Goal: Task Accomplishment & Management: Use online tool/utility

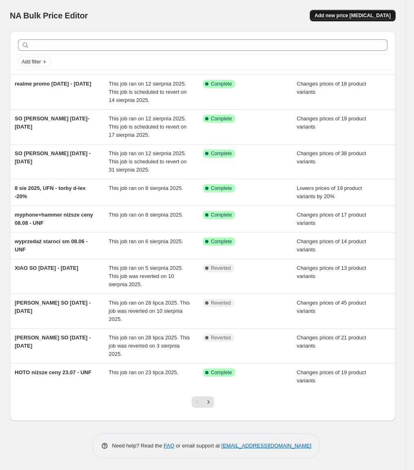
click at [341, 17] on span "Add new price [MEDICAL_DATA]" at bounding box center [353, 15] width 76 height 7
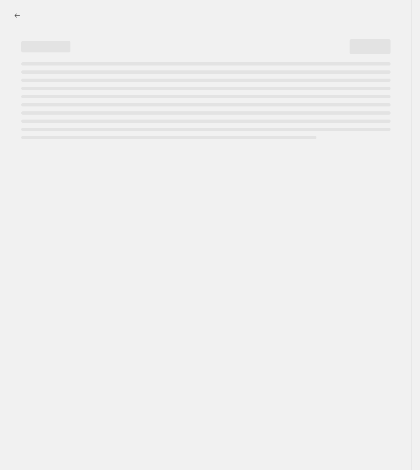
select select "percentage"
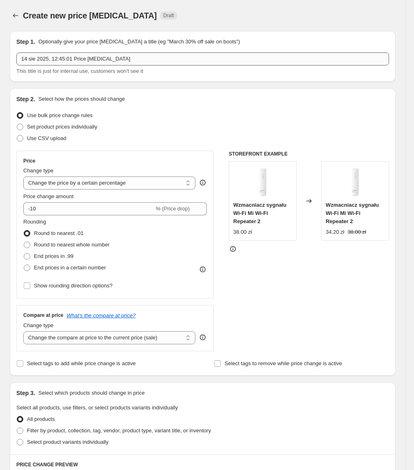
click at [171, 51] on div "Step 1. Optionally give your price [MEDICAL_DATA] a title (eg "March 30% off sa…" at bounding box center [202, 57] width 373 height 38
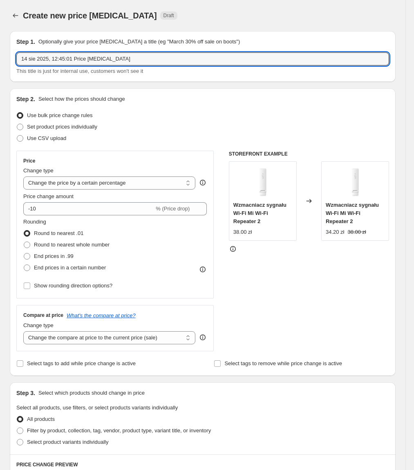
drag, startPoint x: 173, startPoint y: 56, endPoint x: -96, endPoint y: 61, distance: 268.4
click at [0, 61] on html "Home Settings Plans Skip to content Create new price [MEDICAL_DATA]. This page …" at bounding box center [207, 235] width 414 height 470
type input "realme promo p2 [DATE] - [DATE]"
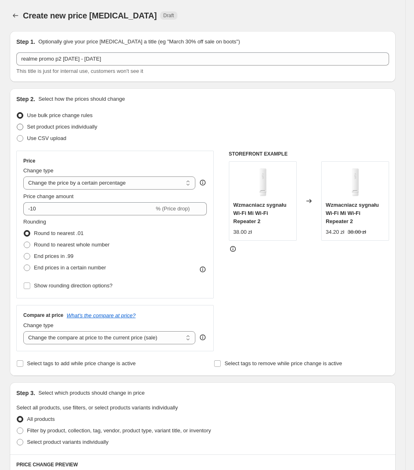
click at [43, 125] on span "Set product prices individually" at bounding box center [62, 127] width 70 height 6
click at [17, 124] on input "Set product prices individually" at bounding box center [17, 124] width 0 height 0
radio input "true"
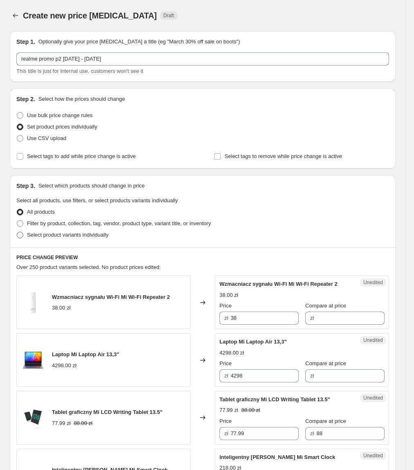
click at [34, 237] on span "Select product variants individually" at bounding box center [67, 235] width 81 height 6
click at [17, 232] on input "Select product variants individually" at bounding box center [17, 232] width 0 height 0
radio input "true"
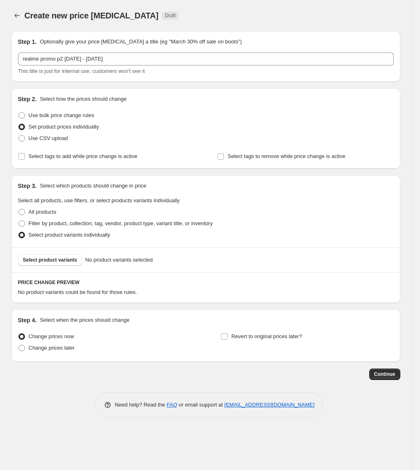
click at [55, 262] on span "Select product variants" at bounding box center [50, 260] width 54 height 7
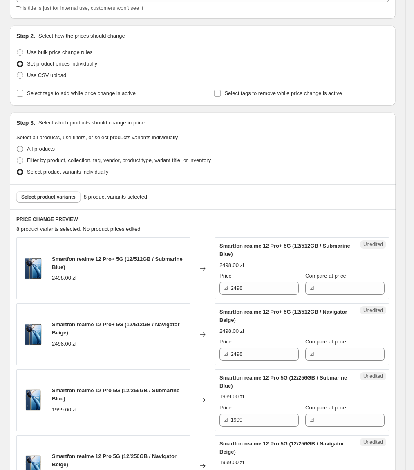
scroll to position [64, 0]
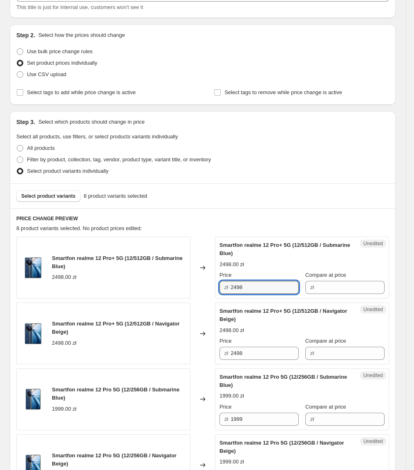
drag, startPoint x: 258, startPoint y: 291, endPoint x: 171, endPoint y: 304, distance: 88.1
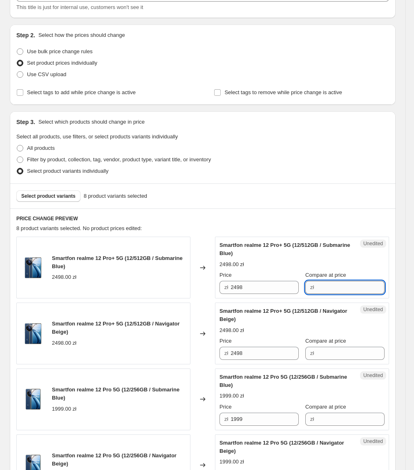
click at [321, 287] on input "Compare at price" at bounding box center [351, 287] width 68 height 13
paste input "2498"
type input "2498"
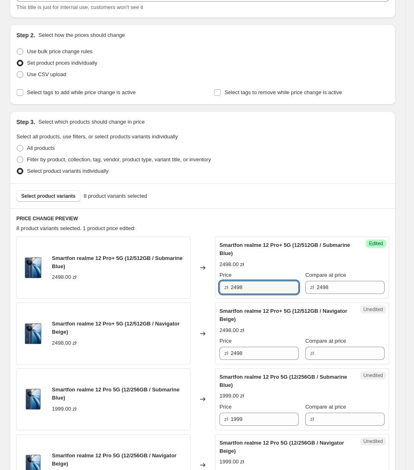
drag, startPoint x: 269, startPoint y: 282, endPoint x: 221, endPoint y: 295, distance: 49.6
click at [221, 295] on div "Success Edited Smartfon realme 12 Pro+ 5G (12/512GB / Submarine Blue) 2498.00 z…" at bounding box center [302, 267] width 174 height 62
type input "2147.99"
click at [224, 292] on div "zł 2147.99" at bounding box center [259, 287] width 79 height 13
click at [200, 326] on div "Changed to" at bounding box center [203, 333] width 25 height 62
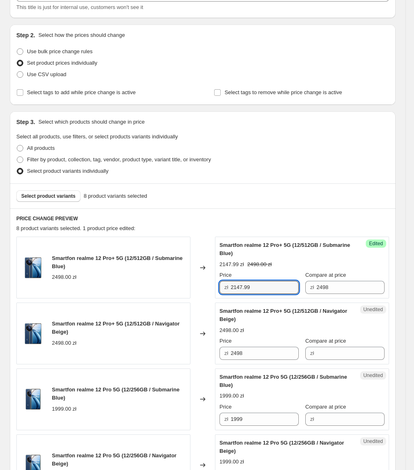
drag, startPoint x: 271, startPoint y: 286, endPoint x: 212, endPoint y: 295, distance: 60.0
click at [212, 295] on div "Smartfon realme 12 Pro+ 5G (12/512GB / Submarine Blue) 2498.00 zł Changed to Su…" at bounding box center [202, 267] width 373 height 62
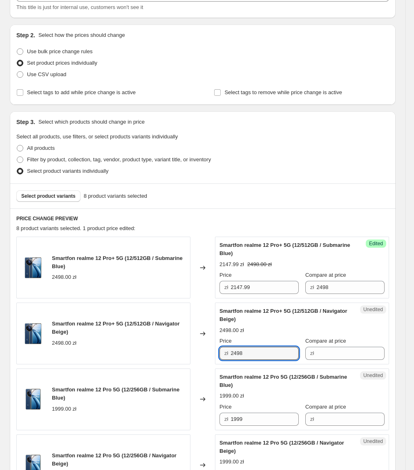
paste input "147.99"
drag, startPoint x: 280, startPoint y: 353, endPoint x: 192, endPoint y: 355, distance: 88.4
click at [192, 355] on div "Smartfon realme 12 Pro+ 5G (12/512GB / Navigator Beige) 2498.00 zł Changed to U…" at bounding box center [202, 333] width 373 height 62
type input "2147.99"
click at [191, 355] on div "Smartfon realme 12 Pro+ 5G (12/512GB / Navigator Beige) 2498.00 zł" at bounding box center [103, 333] width 174 height 62
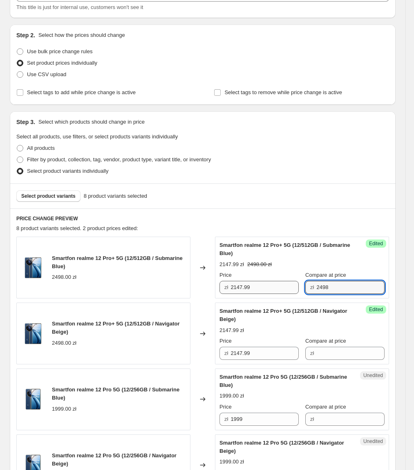
drag, startPoint x: 337, startPoint y: 282, endPoint x: 336, endPoint y: 345, distance: 63.0
click at [277, 290] on div "Price zł 2147.99 Compare at price zł 2498" at bounding box center [302, 282] width 165 height 23
click at [336, 345] on label "Compare at price" at bounding box center [326, 341] width 41 height 8
click at [336, 347] on input "Compare at price" at bounding box center [351, 353] width 68 height 13
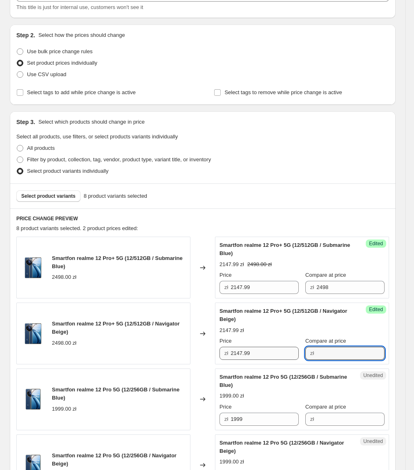
paste input "2498"
type input "2498"
click at [215, 346] on div "Changed to" at bounding box center [203, 333] width 25 height 62
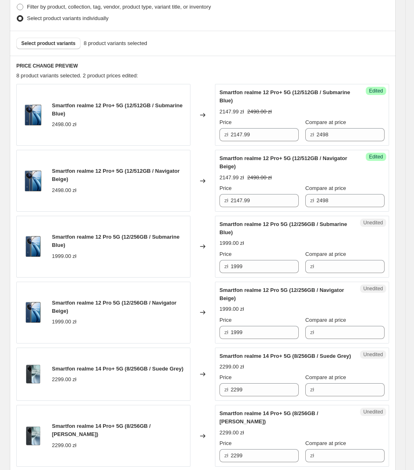
scroll to position [217, 0]
drag, startPoint x: 256, startPoint y: 266, endPoint x: 297, endPoint y: 273, distance: 41.6
click at [197, 272] on div "Smartfon realme 12 Pro 5G (12/256GB / Submarine Blue) 1999.00 zł Changed to Une…" at bounding box center [202, 246] width 373 height 62
click at [320, 271] on input "Compare at price" at bounding box center [351, 265] width 68 height 13
paste input "1999"
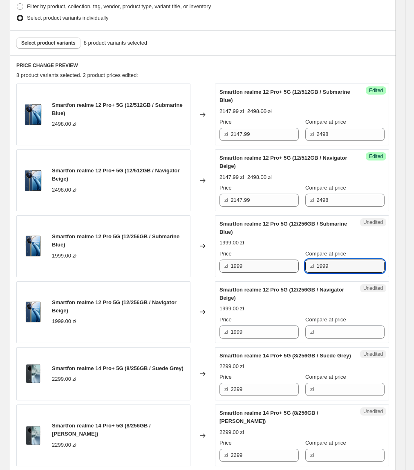
type input "1999"
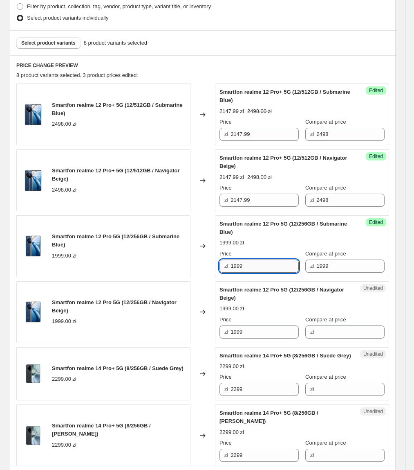
drag, startPoint x: 279, startPoint y: 264, endPoint x: 234, endPoint y: 270, distance: 45.4
click at [234, 270] on input "1999" at bounding box center [265, 265] width 68 height 13
type input "1597.99"
click at [204, 312] on icon at bounding box center [203, 312] width 8 height 8
drag, startPoint x: 268, startPoint y: 263, endPoint x: 298, endPoint y: 333, distance: 76.8
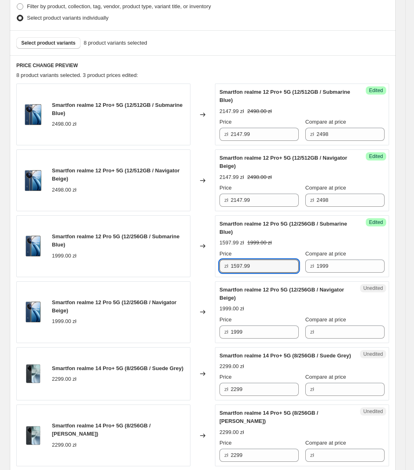
click at [197, 263] on div "Smartfon realme 12 Pro 5G (12/256GB / Submarine Blue) 1999.00 zł Changed to Suc…" at bounding box center [202, 246] width 373 height 62
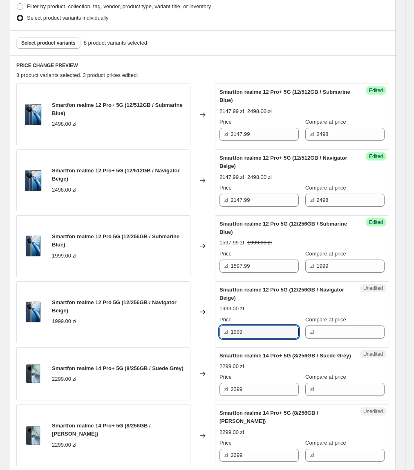
drag, startPoint x: 202, startPoint y: 329, endPoint x: 168, endPoint y: 331, distance: 34.0
click at [168, 331] on div "Smartfon realme 12 Pro 5G (12/256GB / Navigator Beige) 1999.00 zł Changed to Un…" at bounding box center [202, 312] width 373 height 62
paste input "597."
type input "1597.99"
click at [168, 331] on div "Smartfon realme 12 Pro 5G (12/256GB / Navigator Beige) 1999.00 zł" at bounding box center [103, 312] width 174 height 62
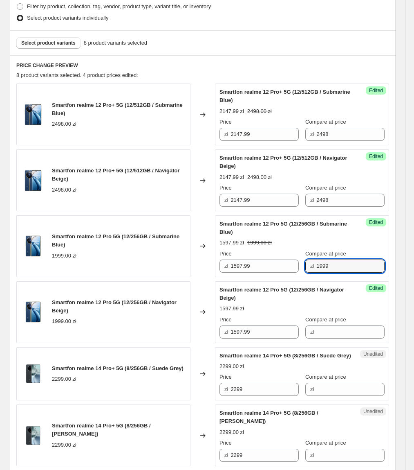
drag, startPoint x: 351, startPoint y: 266, endPoint x: 238, endPoint y: 277, distance: 113.5
click at [236, 276] on div "Success Edited Smartfon realme 12 Pro 5G (12/256GB / Submarine Blue) 1597.99 zł…" at bounding box center [302, 246] width 174 height 62
click at [326, 331] on input "Compare at price" at bounding box center [351, 331] width 68 height 13
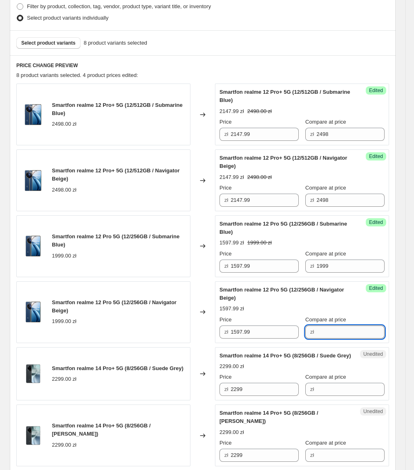
paste input "1999"
type input "1999"
click at [76, 306] on span "Smartfon realme 12 Pro 5G (12/256GB / Navigator Beige)" at bounding box center [114, 306] width 125 height 14
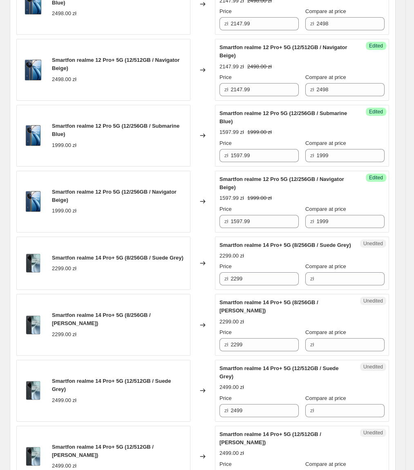
scroll to position [328, 0]
drag, startPoint x: 266, startPoint y: 296, endPoint x: 259, endPoint y: 293, distance: 7.0
click at [259, 290] on div "Unedited Smartfon realme 14 Pro+ 5G (8/256GB / Suede Grey) 2299.00 zł Price zł …" at bounding box center [302, 263] width 174 height 54
copy div "zł"
click at [360, 285] on input "Compare at price" at bounding box center [351, 278] width 68 height 13
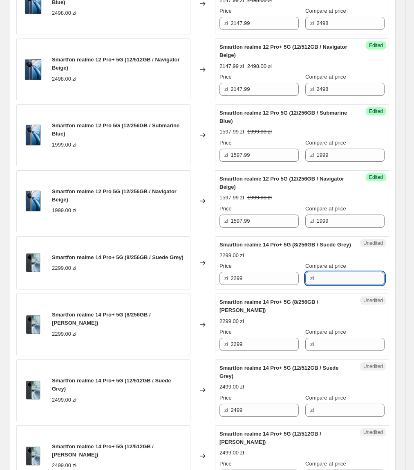
paste input "2299"
type input "2299"
click at [267, 290] on div "Unedited Smartfon realme 14 Pro+ 5G (8/256GB / Suede Grey) 2299.00 zł Price zł …" at bounding box center [302, 263] width 174 height 54
drag, startPoint x: 271, startPoint y: 286, endPoint x: 234, endPoint y: 288, distance: 36.4
click at [234, 285] on input "2299" at bounding box center [265, 278] width 68 height 13
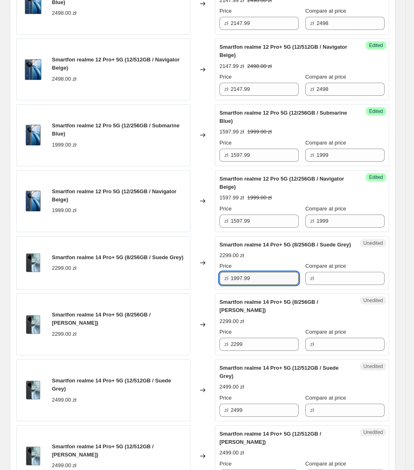
type input "1997.99"
click at [207, 300] on div "Smartfon realme 12 Pro+ 5G (12/512GB / Submarine Blue) 2498.00 zł Changed to Su…" at bounding box center [202, 230] width 373 height 514
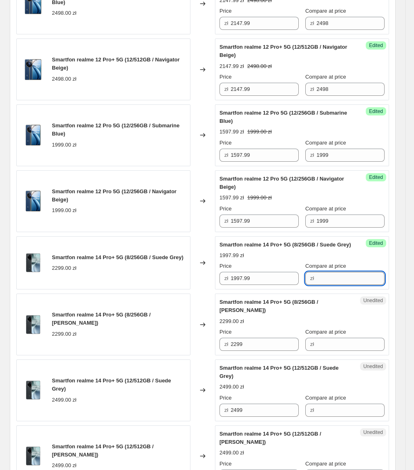
click at [367, 285] on input "Compare at price" at bounding box center [351, 278] width 68 height 13
click at [182, 310] on div "Smartfon realme 14 Pro+ 5G (8/256GB / [PERSON_NAME]) 2299.00 zł" at bounding box center [103, 324] width 174 height 62
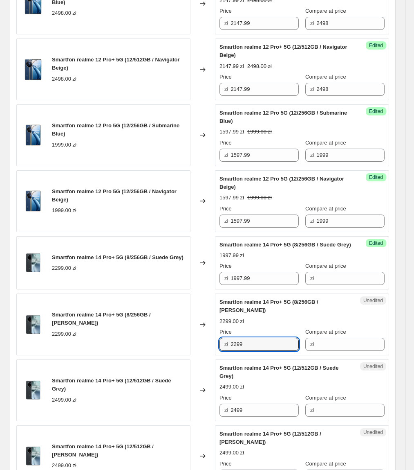
drag, startPoint x: 279, startPoint y: 356, endPoint x: 188, endPoint y: 358, distance: 90.4
click at [188, 355] on div "Smartfon realme 14 Pro+ 5G (8/256GB / [PERSON_NAME]) 2299.00 zł Changed to Uned…" at bounding box center [202, 324] width 373 height 62
click at [331, 285] on input "Compare at price" at bounding box center [351, 278] width 68 height 13
paste input "2299"
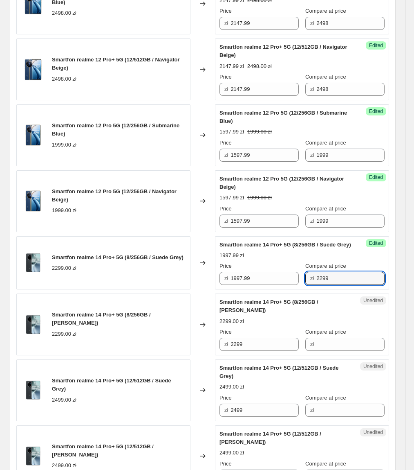
type input "2299"
click at [128, 290] on div "Smartfon realme 14 Pro+ 5G (8/256GB / Suede Grey) 2299.00 zł" at bounding box center [103, 263] width 174 height 54
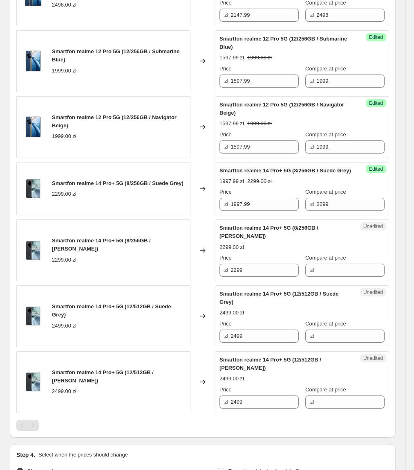
scroll to position [403, 0]
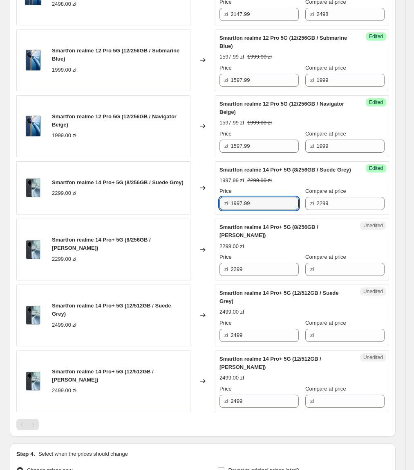
drag, startPoint x: 273, startPoint y: 208, endPoint x: 230, endPoint y: 215, distance: 44.3
click at [227, 210] on div "zł 1997.99" at bounding box center [259, 203] width 79 height 13
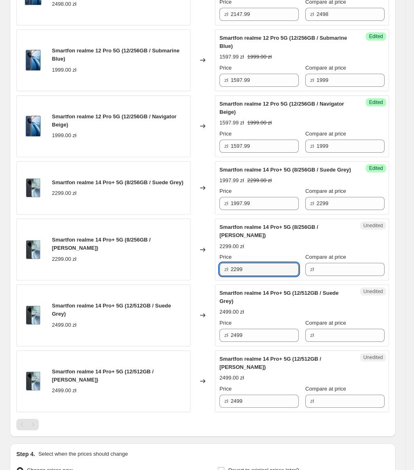
drag, startPoint x: 269, startPoint y: 282, endPoint x: 162, endPoint y: 281, distance: 106.8
click at [162, 280] on div "Smartfon realme 14 Pro+ 5G (8/256GB / [PERSON_NAME]) 2299.00 zł Changed to Uned…" at bounding box center [202, 249] width 373 height 62
paste input "1997."
type input "1997.99"
click at [162, 280] on div "Smartfon realme 14 Pro+ 5G (8/256GB / [PERSON_NAME]) 2299.00 zł" at bounding box center [103, 249] width 174 height 62
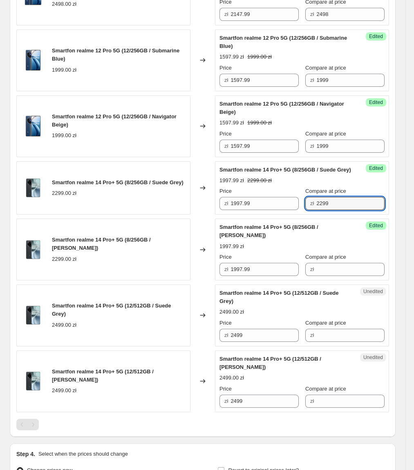
drag, startPoint x: 338, startPoint y: 215, endPoint x: 311, endPoint y: 284, distance: 73.8
click at [287, 226] on div "Smartfon realme 12 Pro+ 5G (12/512GB / Submarine Blue) 2498.00 zł Changed to Su…" at bounding box center [202, 155] width 373 height 514
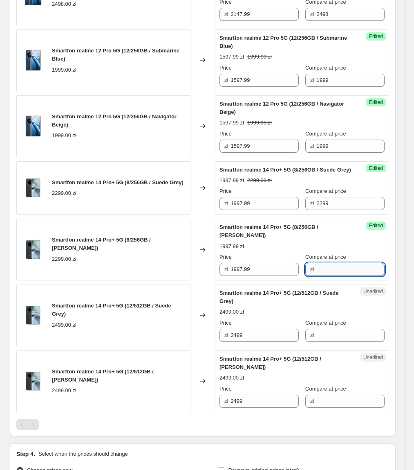
click at [317, 276] on input "Compare at price" at bounding box center [351, 269] width 68 height 13
paste input "2299"
type input "2299"
click at [218, 280] on div "Success Edited Smartfon realme 14 Pro+ 5G (8/256GB / [PERSON_NAME]) 1997.99 zł …" at bounding box center [302, 249] width 174 height 62
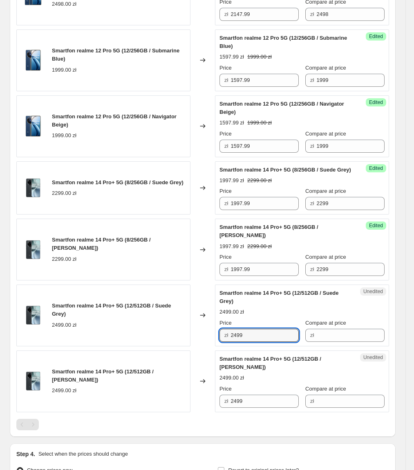
drag, startPoint x: 287, startPoint y: 340, endPoint x: 212, endPoint y: 351, distance: 75.6
click at [212, 346] on div "Smartfon realme 14 Pro+ 5G (12/512GB / Suede Grey) 2499.00 zł Changed to Unedit…" at bounding box center [202, 315] width 373 height 62
click at [331, 342] on input "Compare at price" at bounding box center [351, 335] width 68 height 13
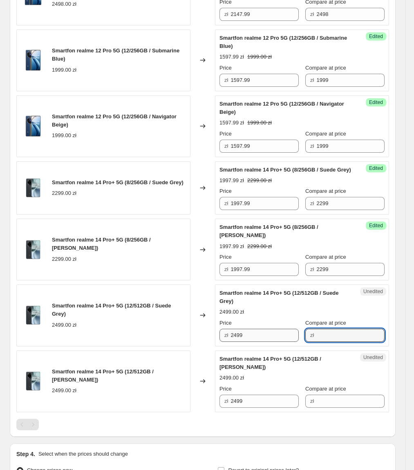
paste input "2499"
type input "2499"
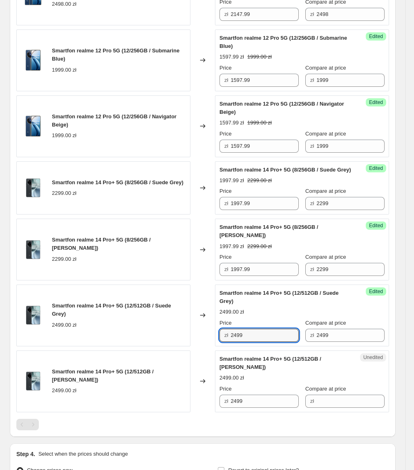
drag, startPoint x: 218, startPoint y: 349, endPoint x: 191, endPoint y: 352, distance: 26.7
click at [191, 346] on div "Smartfon realme 14 Pro+ 5G (12/512GB / Suede Grey) 2499.00 zł Changed to Succes…" at bounding box center [202, 315] width 373 height 62
type input "2147.99"
click at [197, 365] on div "Smartfon realme 14 Pro+ 5G (12/512GB / [PERSON_NAME]) 2499.00 zł Changed to Une…" at bounding box center [202, 381] width 373 height 62
click at [275, 342] on input "2147.99" at bounding box center [265, 335] width 68 height 13
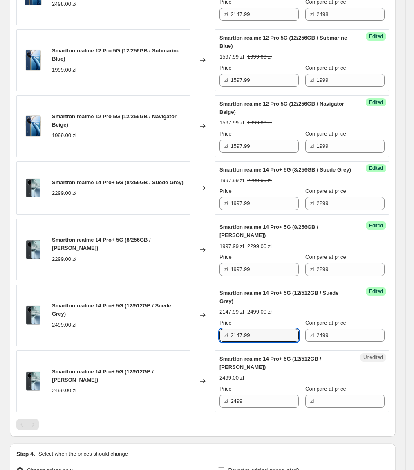
drag, startPoint x: 272, startPoint y: 345, endPoint x: 200, endPoint y: 373, distance: 77.6
click at [180, 346] on div "Smartfon realme 14 Pro+ 5G (12/512GB / Suede Grey) 2499.00 zł Changed to Succes…" at bounding box center [202, 315] width 373 height 62
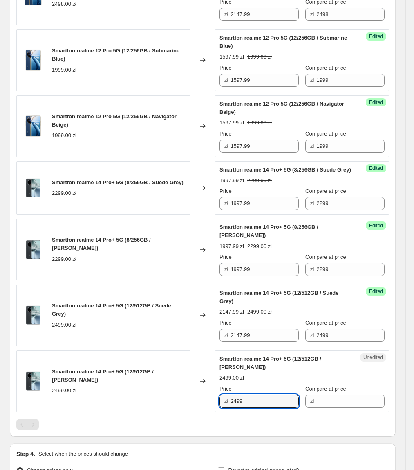
drag, startPoint x: 261, startPoint y: 411, endPoint x: 202, endPoint y: 416, distance: 58.7
click at [202, 412] on div "Smartfon realme 14 Pro+ 5G (12/512GB / [PERSON_NAME]) 2499.00 zł Changed to Une…" at bounding box center [202, 381] width 373 height 62
paste input "147."
type input "2147.99"
click at [202, 412] on div "Changed to" at bounding box center [203, 381] width 25 height 62
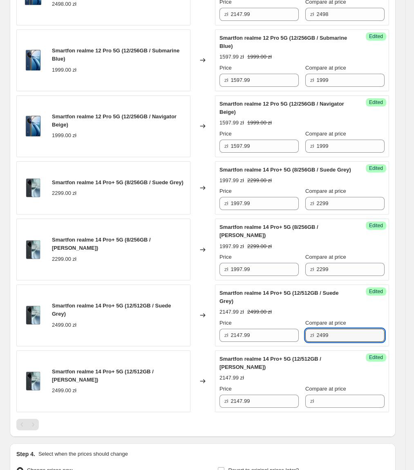
drag, startPoint x: 354, startPoint y: 346, endPoint x: 330, endPoint y: 387, distance: 47.7
click at [307, 359] on div "Smartfon realme 12 Pro+ 5G (12/512GB / Submarine Blue) 2498.00 zł Changed to Su…" at bounding box center [202, 155] width 373 height 514
click at [342, 407] on input "Compare at price" at bounding box center [351, 400] width 68 height 13
paste input "2499"
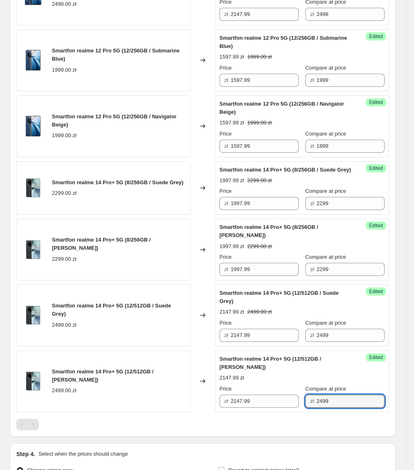
type input "2499"
click at [238, 430] on div at bounding box center [202, 424] width 373 height 11
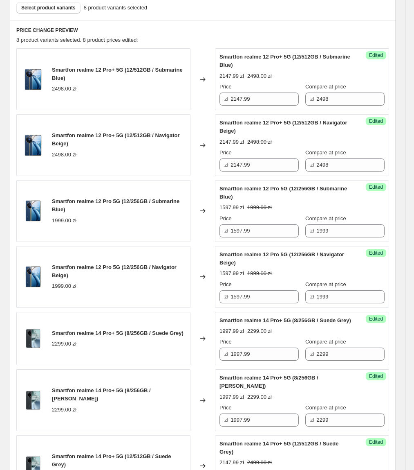
scroll to position [252, 0]
drag, startPoint x: 288, startPoint y: 166, endPoint x: 232, endPoint y: 164, distance: 56.9
click at [232, 164] on div "zł 2147.99" at bounding box center [259, 164] width 79 height 13
type input "1797.99"
click at [236, 191] on span "Smartfon realme 12 Pro 5G (12/256GB / Submarine Blue)" at bounding box center [284, 192] width 128 height 14
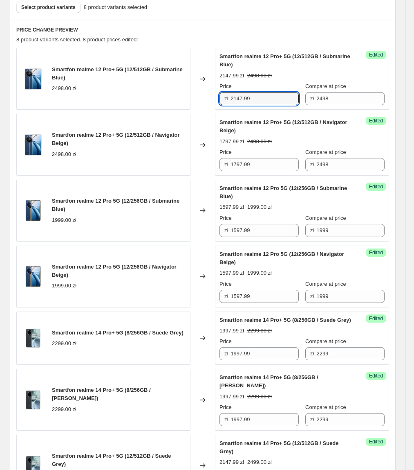
drag, startPoint x: 269, startPoint y: 98, endPoint x: 231, endPoint y: 100, distance: 38.1
click at [231, 100] on div "zł 2147.99" at bounding box center [259, 98] width 79 height 13
type input "1797.99"
click at [155, 146] on div "Smartfon realme 12 Pro+ 5G (12/512GB / Navigator Beige)" at bounding box center [119, 139] width 134 height 16
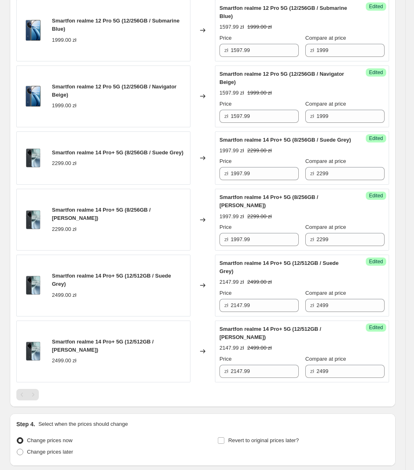
scroll to position [507, 0]
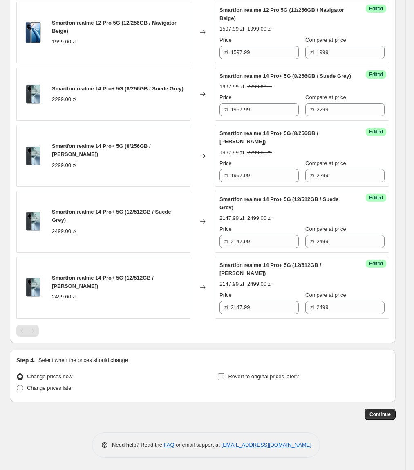
click at [267, 374] on span "Revert to original prices later?" at bounding box center [263, 376] width 71 height 6
click at [225, 374] on input "Revert to original prices later?" at bounding box center [221, 376] width 7 height 7
checkbox input "true"
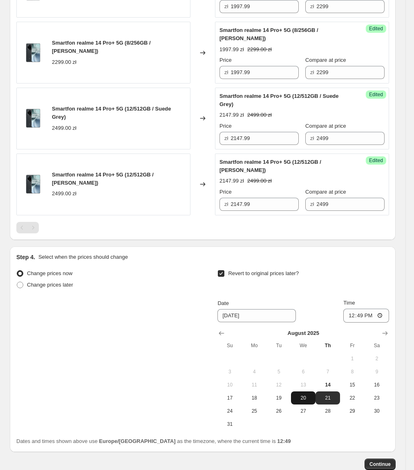
scroll to position [600, 0]
click at [335, 414] on span "28" at bounding box center [328, 410] width 18 height 7
type input "[DATE]"
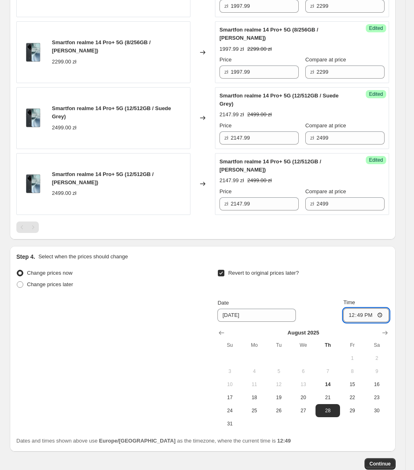
click at [367, 322] on input "12:49" at bounding box center [367, 315] width 46 height 14
type input "23:55"
click at [355, 261] on div "Step 4. Select when the prices should change" at bounding box center [202, 256] width 373 height 8
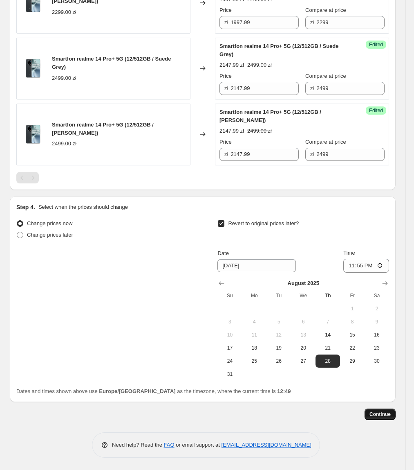
click at [389, 415] on span "Continue" at bounding box center [380, 414] width 21 height 7
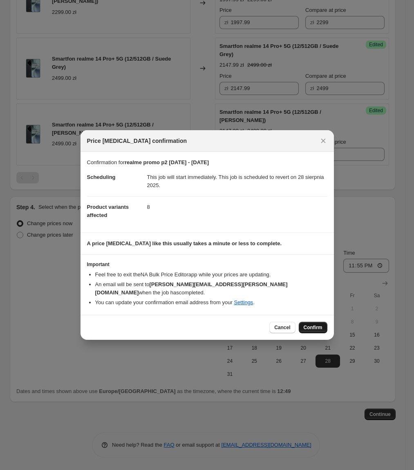
click at [321, 324] on span "Confirm" at bounding box center [313, 327] width 19 height 7
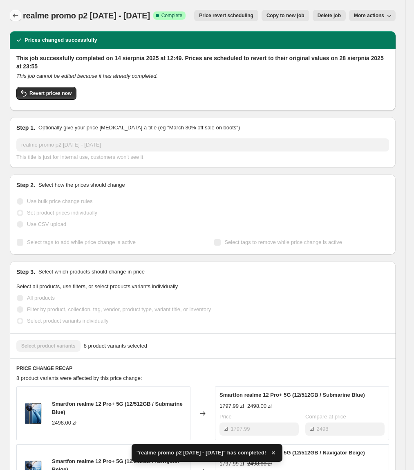
click at [18, 18] on icon "Price change jobs" at bounding box center [15, 15] width 8 height 8
